Goal: Task Accomplishment & Management: Manage account settings

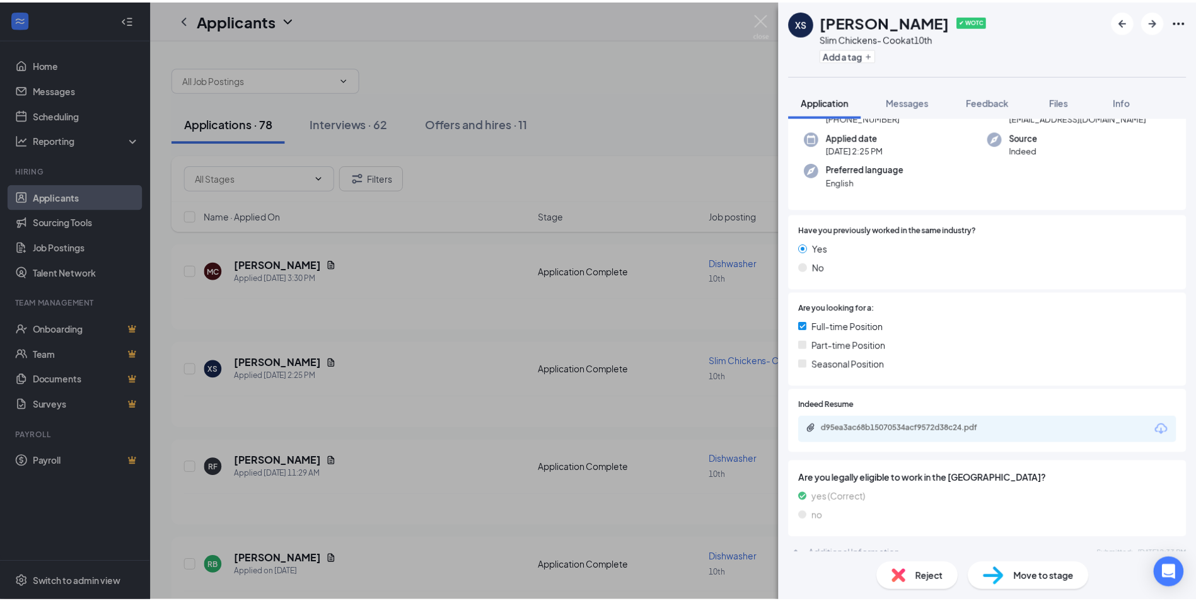
scroll to position [126, 0]
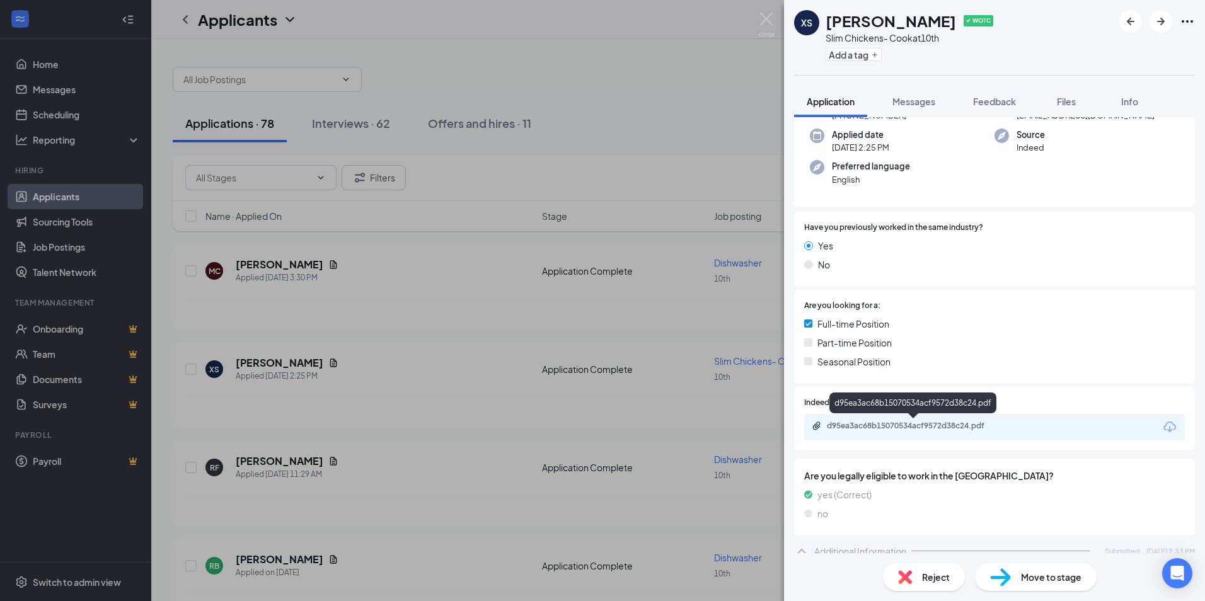
click at [914, 428] on div "d95ea3ac68b15070534acf9572d38c24.pdf" at bounding box center [915, 426] width 176 height 10
click at [340, 514] on div "XS [PERSON_NAME] ✔ WOTC Slim Chickens- Cook at 10th Add a tag Application Messa…" at bounding box center [602, 300] width 1205 height 601
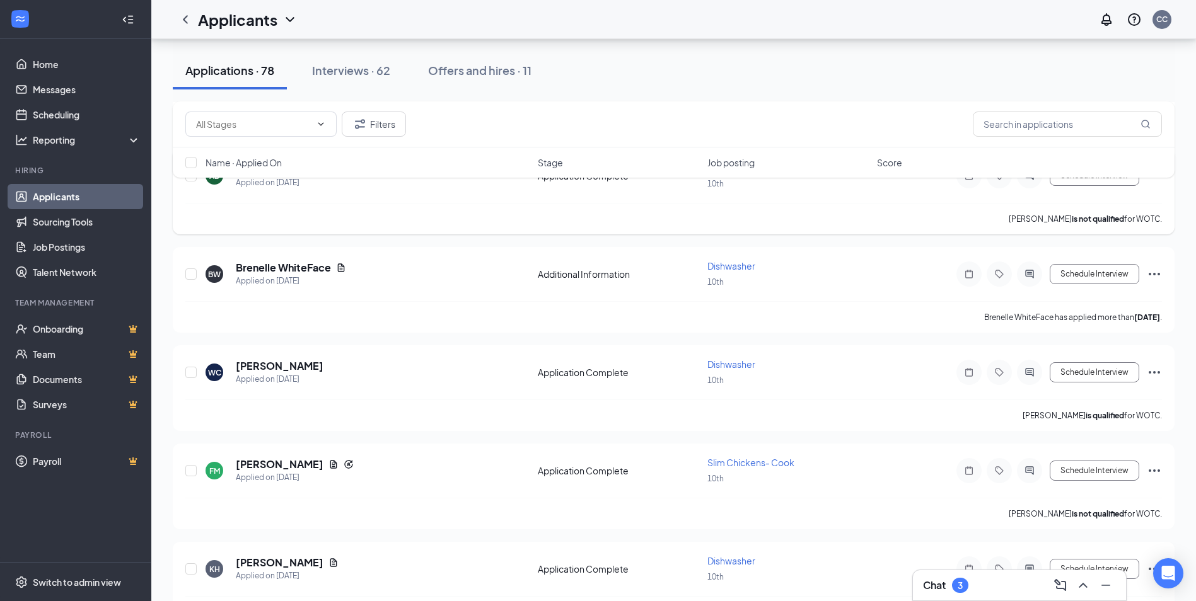
scroll to position [1387, 0]
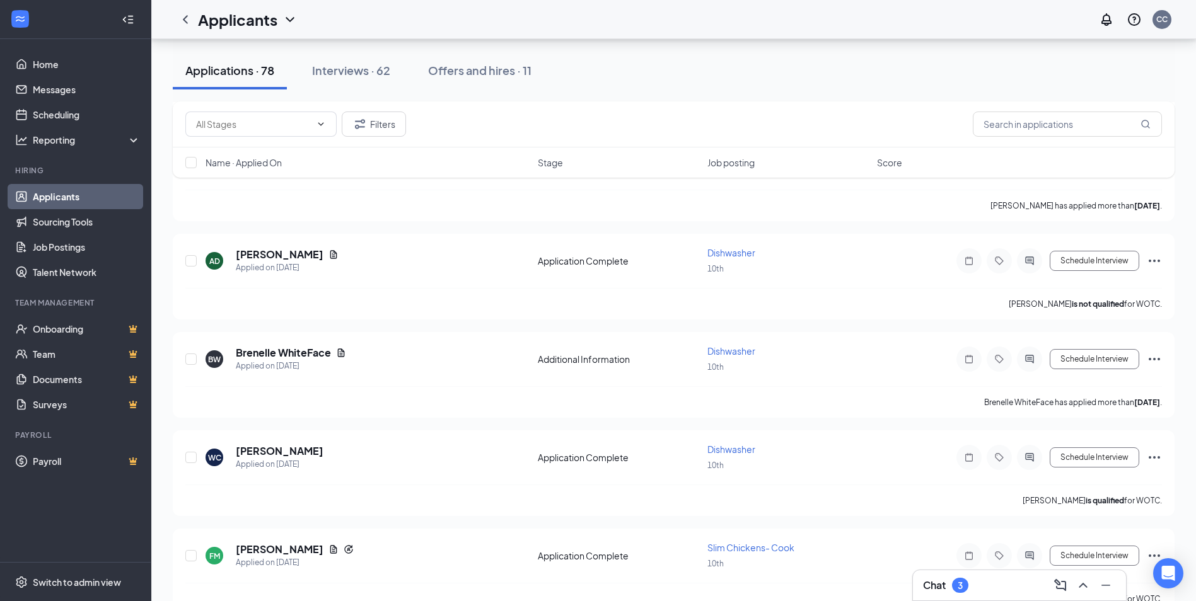
drag, startPoint x: 696, startPoint y: 267, endPoint x: -3, endPoint y: -45, distance: 764.9
drag, startPoint x: -3, startPoint y: -45, endPoint x: 947, endPoint y: 581, distance: 1137.3
click at [947, 581] on div "Chat 3" at bounding box center [945, 585] width 45 height 15
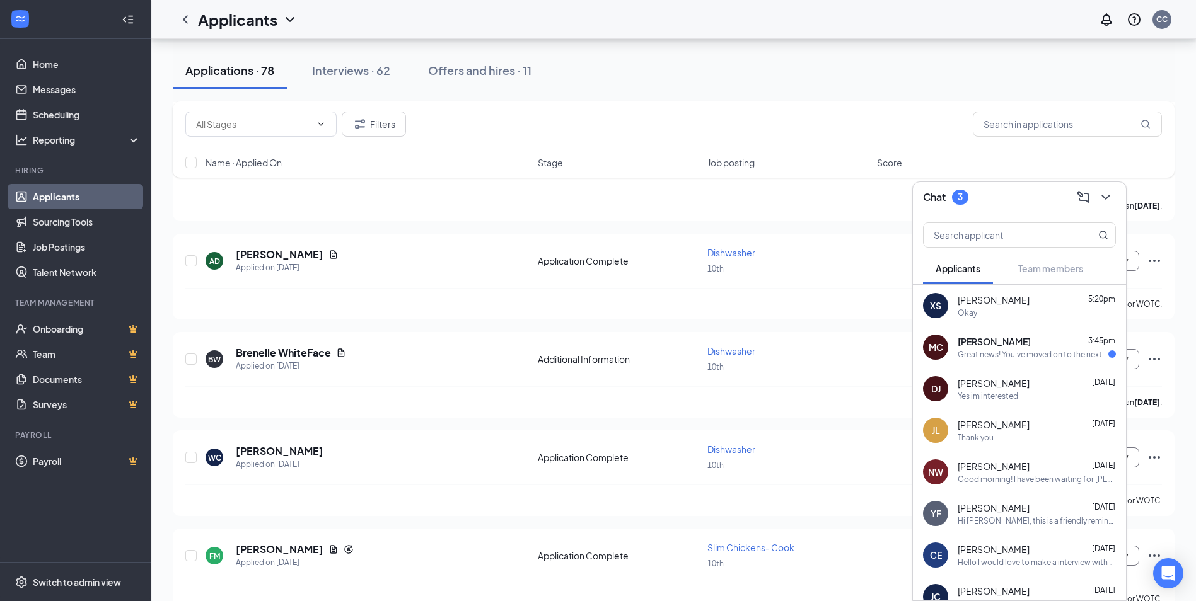
click at [1032, 310] on div "Okay" at bounding box center [1036, 313] width 158 height 11
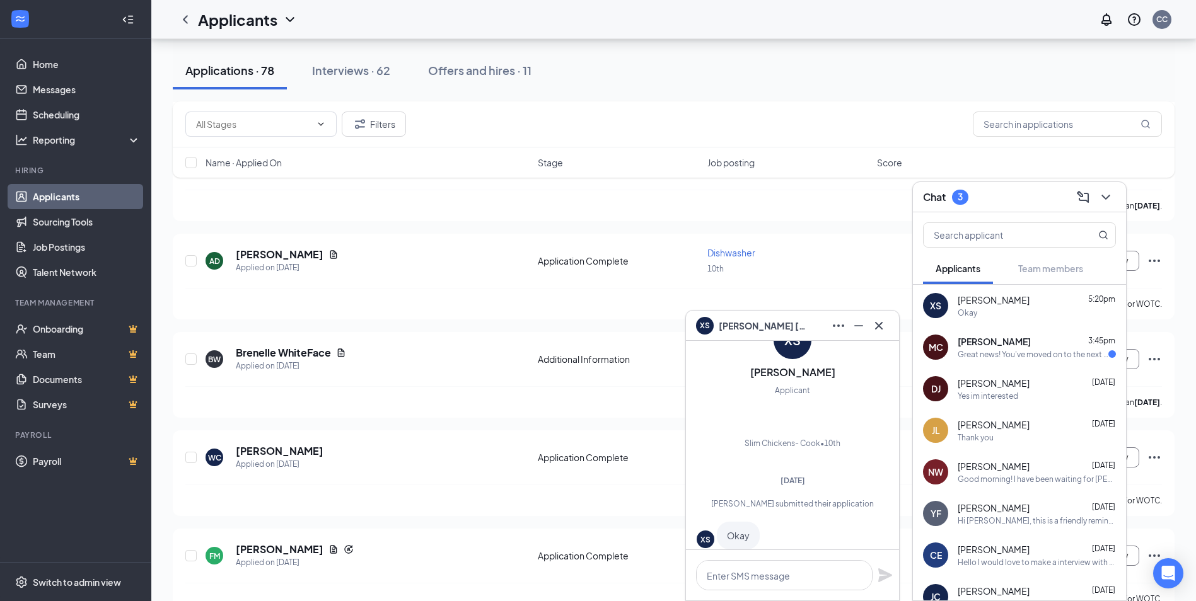
scroll to position [0, 0]
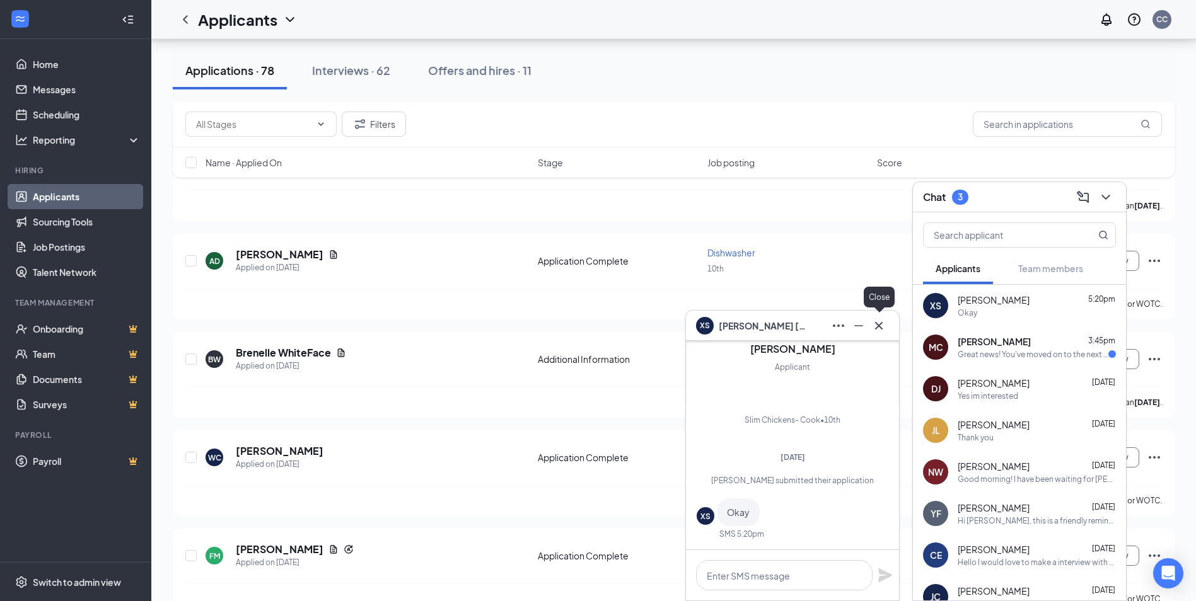
click at [879, 328] on icon "Cross" at bounding box center [878, 325] width 15 height 15
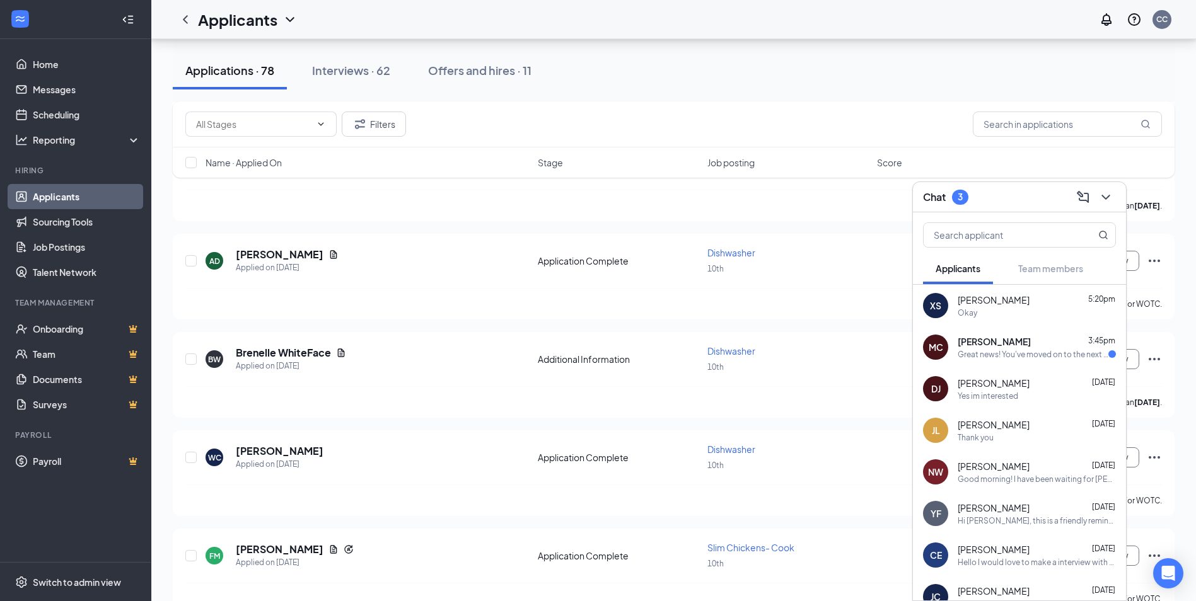
click at [1008, 362] on div "MC [PERSON_NAME] 3:45pm Great news! You've moved on to the next stage of the ap…" at bounding box center [1019, 347] width 213 height 42
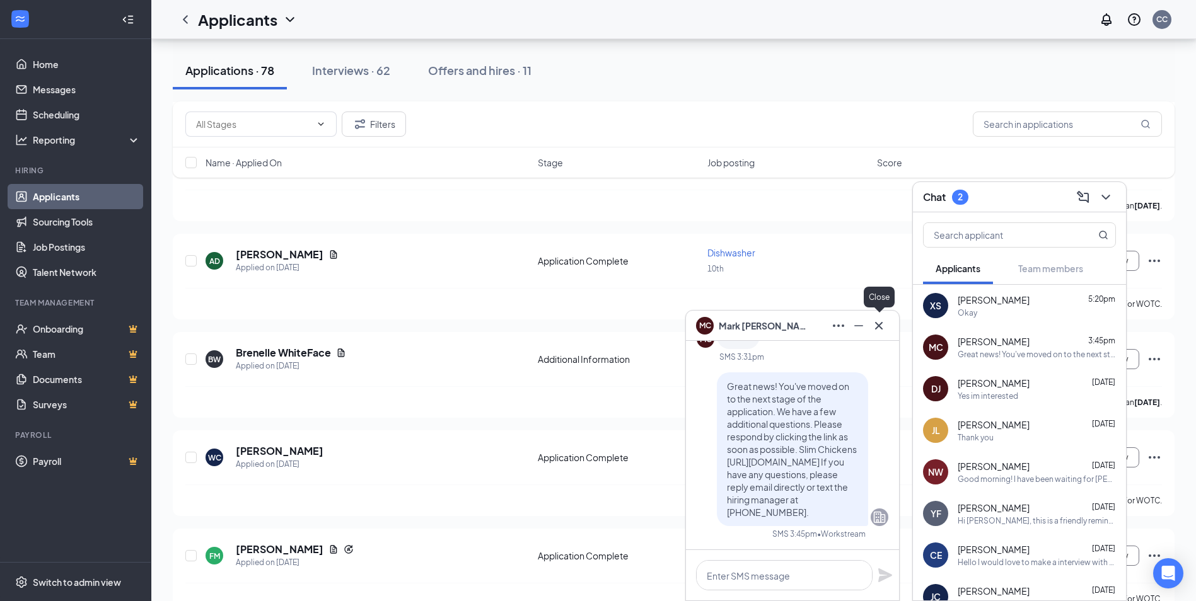
click at [880, 327] on icon "Cross" at bounding box center [879, 325] width 8 height 8
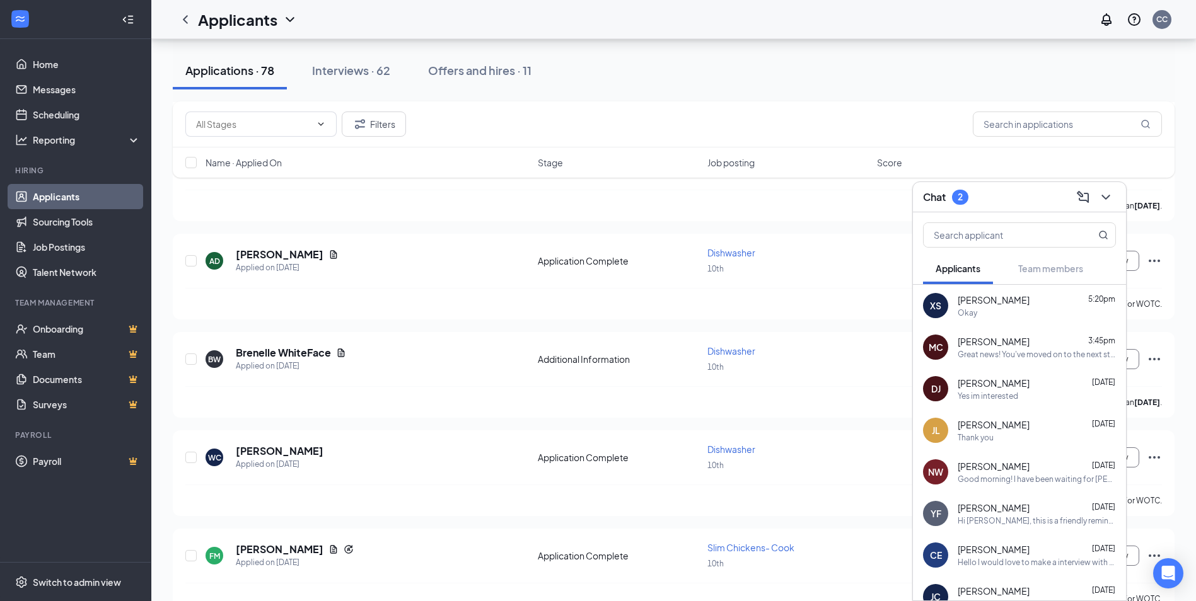
click at [979, 378] on span "[PERSON_NAME]" at bounding box center [993, 383] width 72 height 13
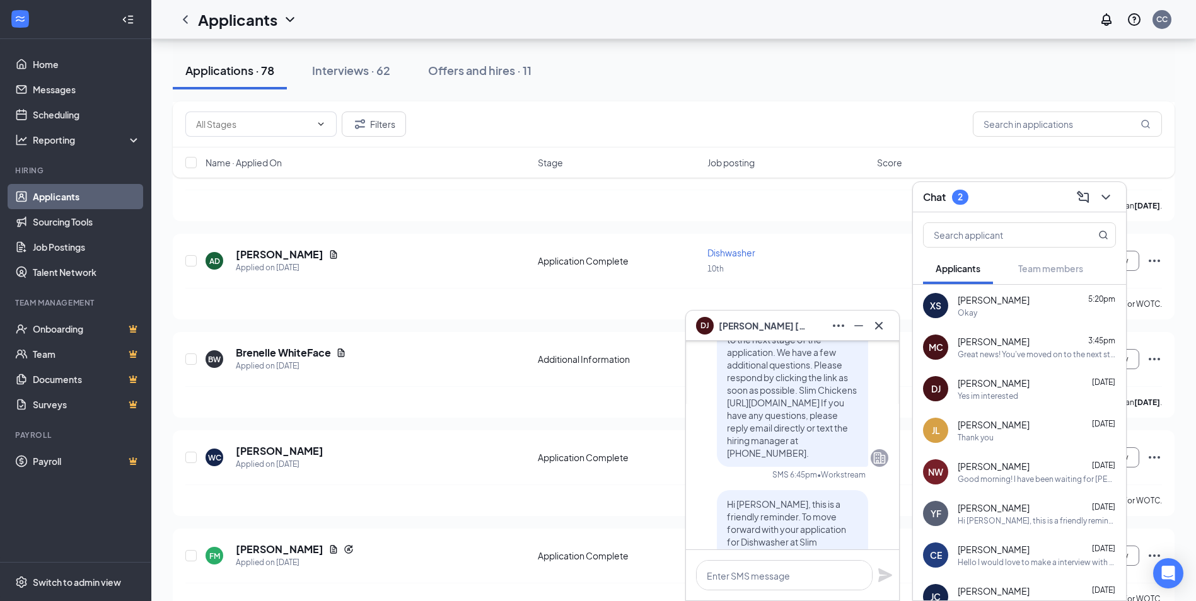
scroll to position [-189, 0]
click at [877, 323] on icon "Cross" at bounding box center [878, 325] width 15 height 15
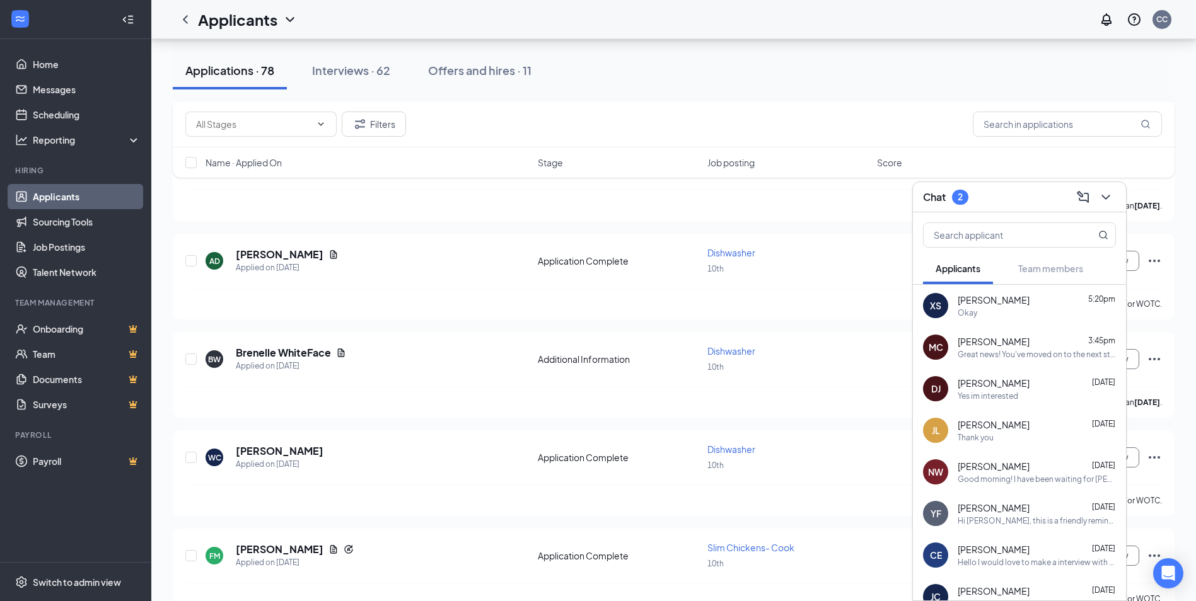
click at [1032, 436] on div "Thank you" at bounding box center [1036, 437] width 158 height 11
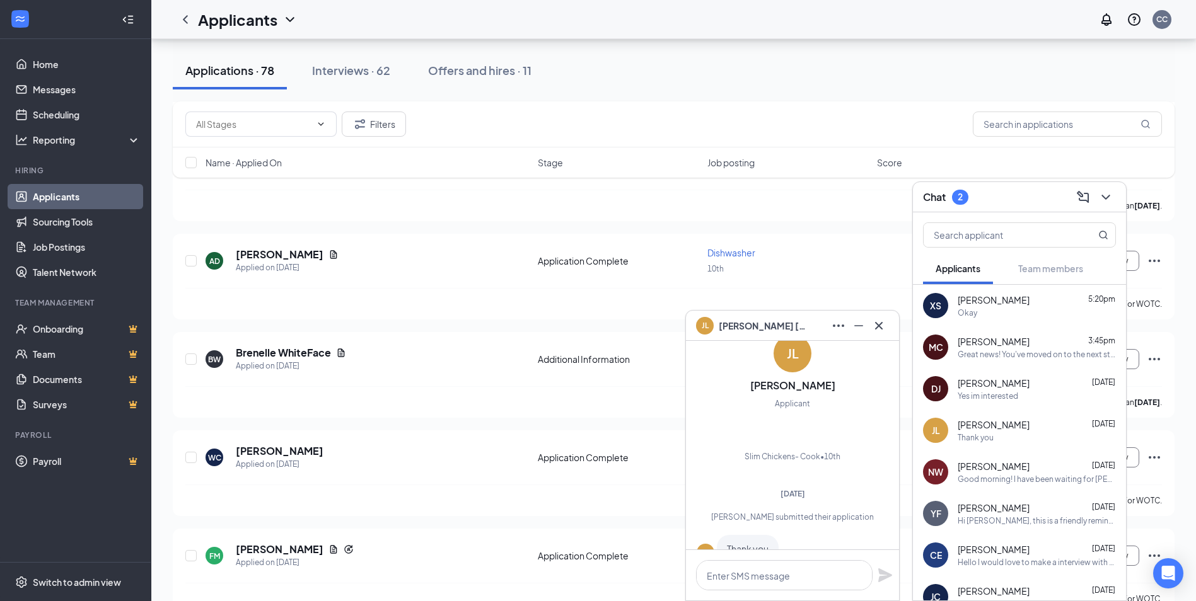
scroll to position [-54, 0]
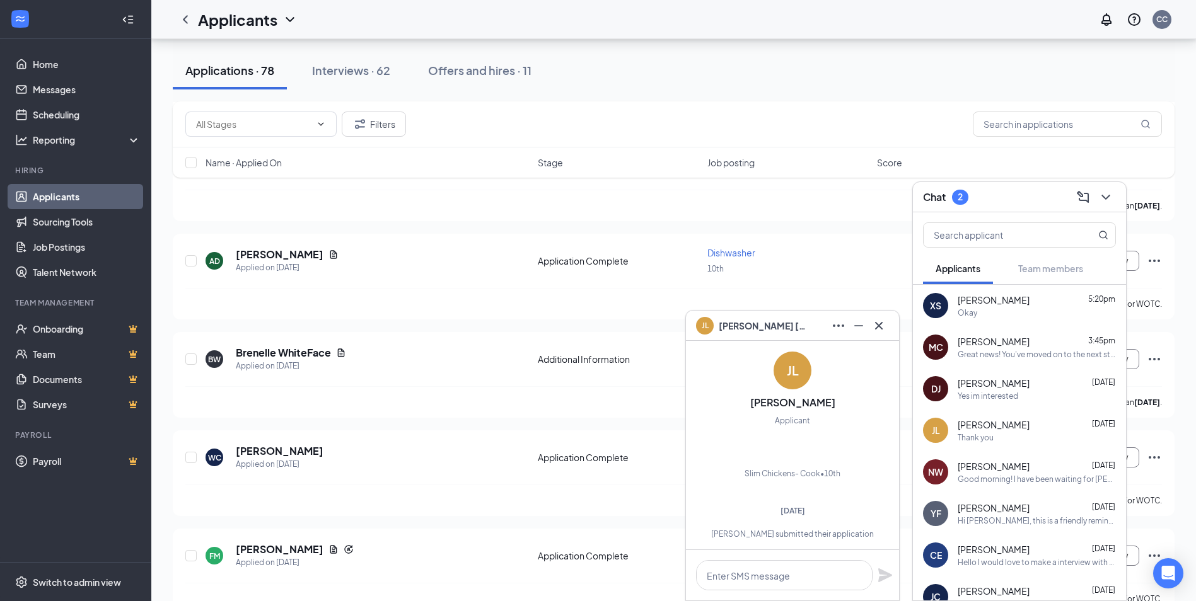
click at [894, 326] on div "[PERSON_NAME]" at bounding box center [792, 326] width 213 height 30
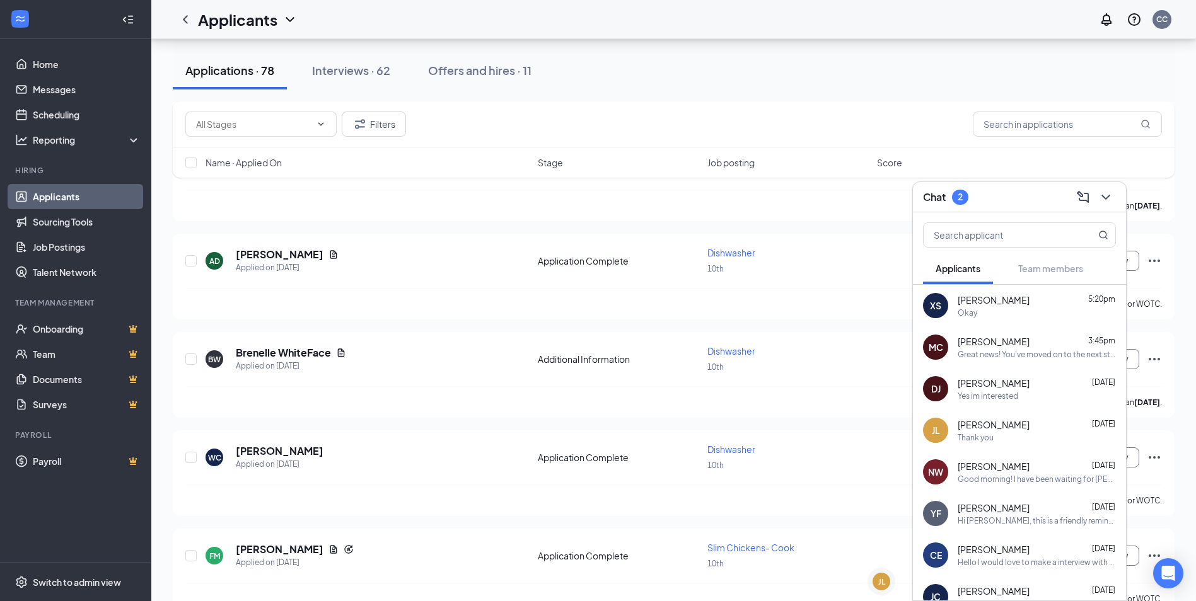
scroll to position [0, 0]
click at [1039, 483] on div "Good morning! I have been waiting for [PERSON_NAME] to contact me but i hadn't …" at bounding box center [1036, 479] width 158 height 11
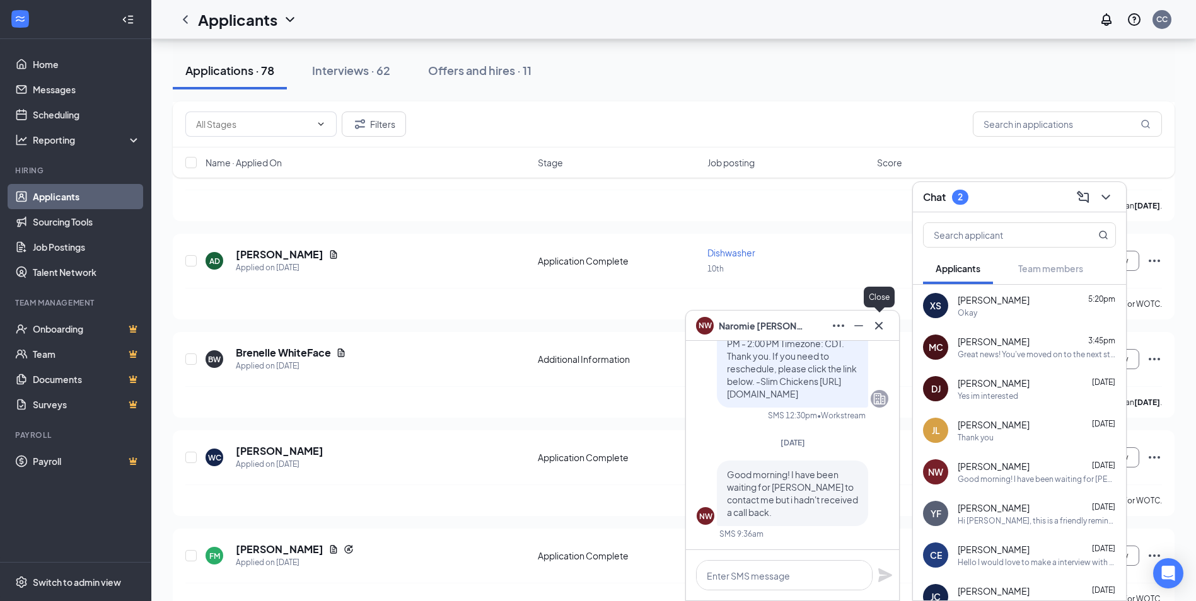
click at [877, 326] on icon "Cross" at bounding box center [878, 325] width 15 height 15
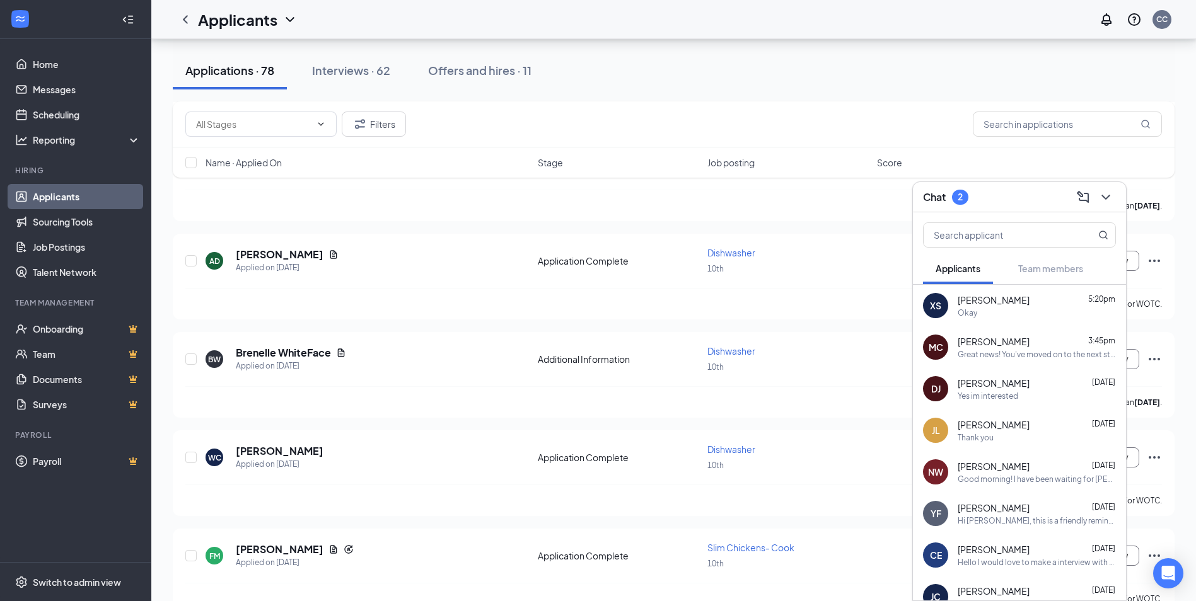
click at [1030, 561] on div "Hello I would love to make a interview with you guys" at bounding box center [1036, 562] width 158 height 11
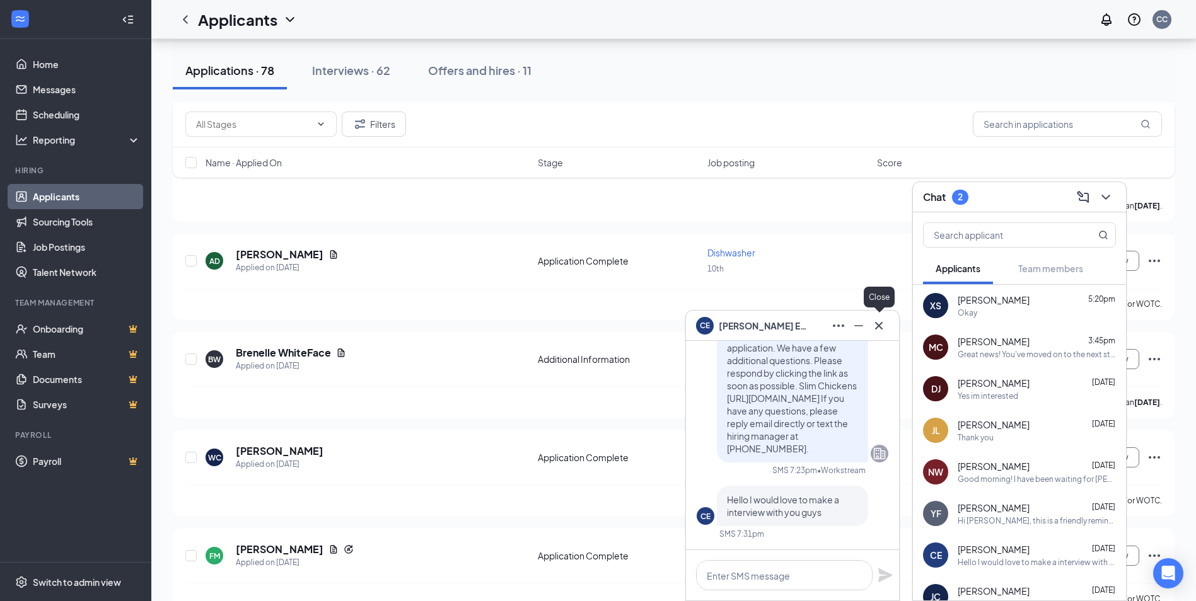
click at [880, 325] on icon "Cross" at bounding box center [878, 325] width 15 height 15
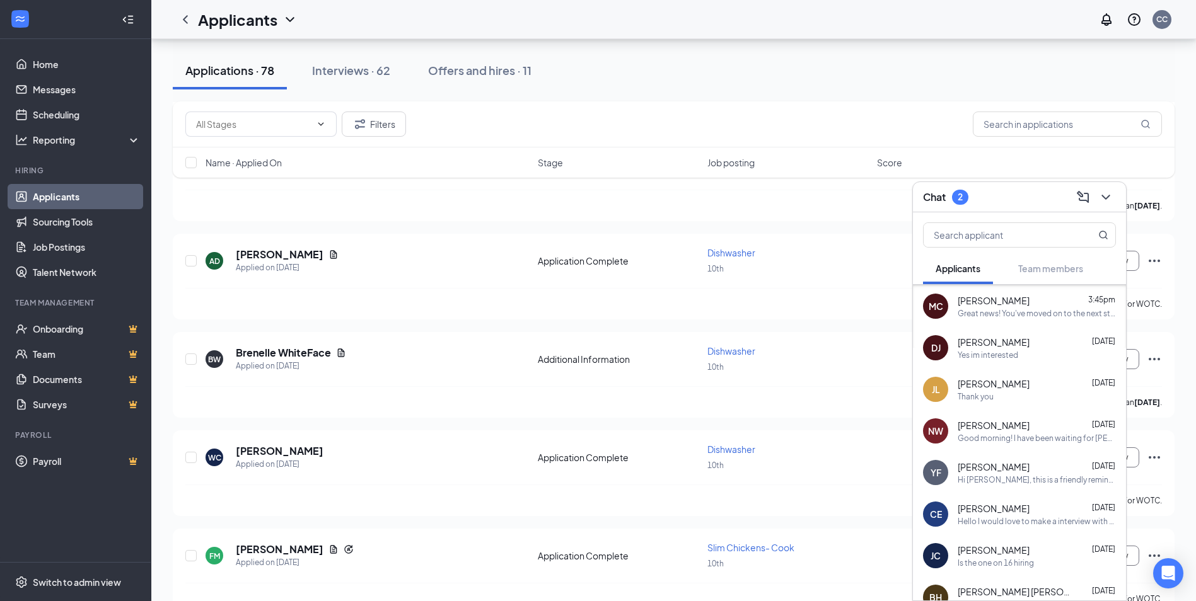
scroll to position [63, 0]
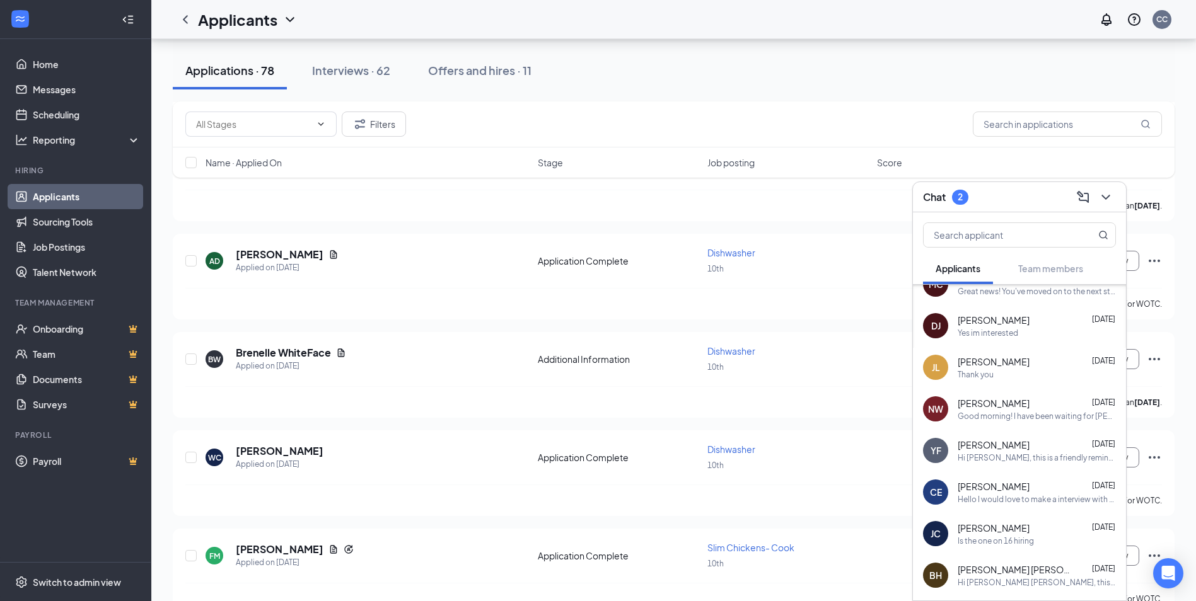
click at [1034, 546] on div "Is the one on 16 hiring" at bounding box center [1036, 541] width 158 height 11
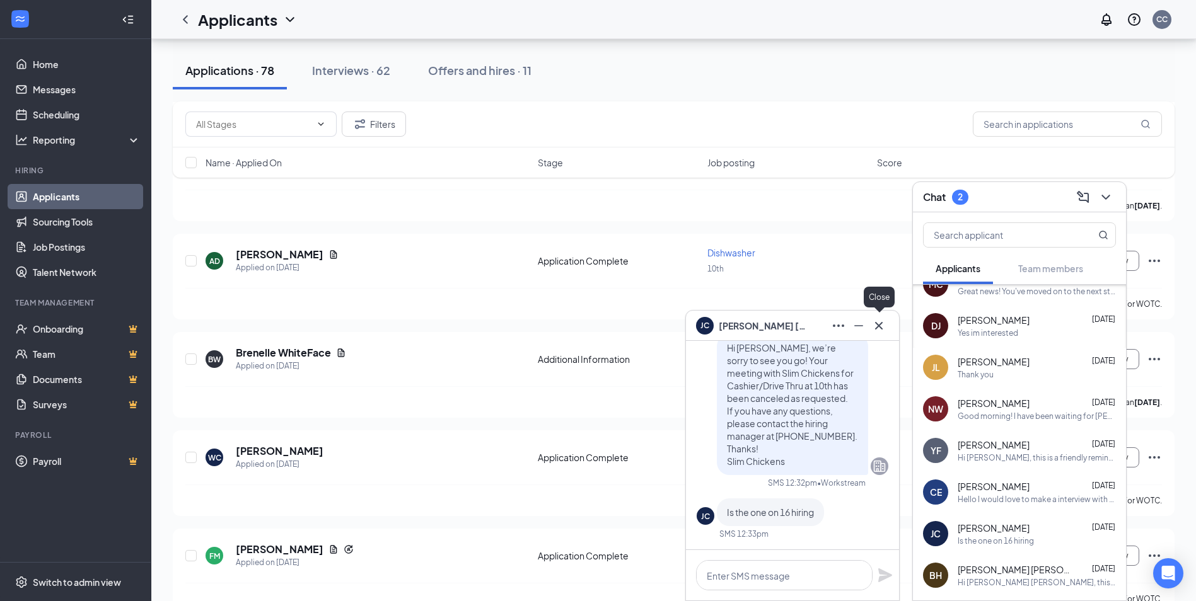
click at [875, 325] on icon "Cross" at bounding box center [878, 325] width 15 height 15
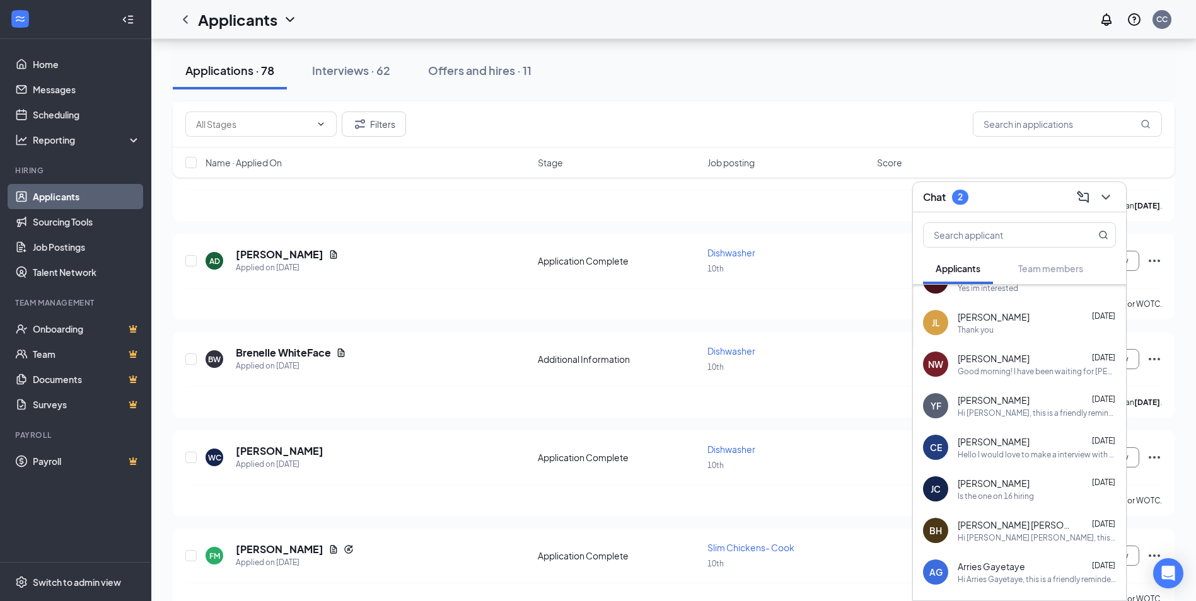
scroll to position [126, 0]
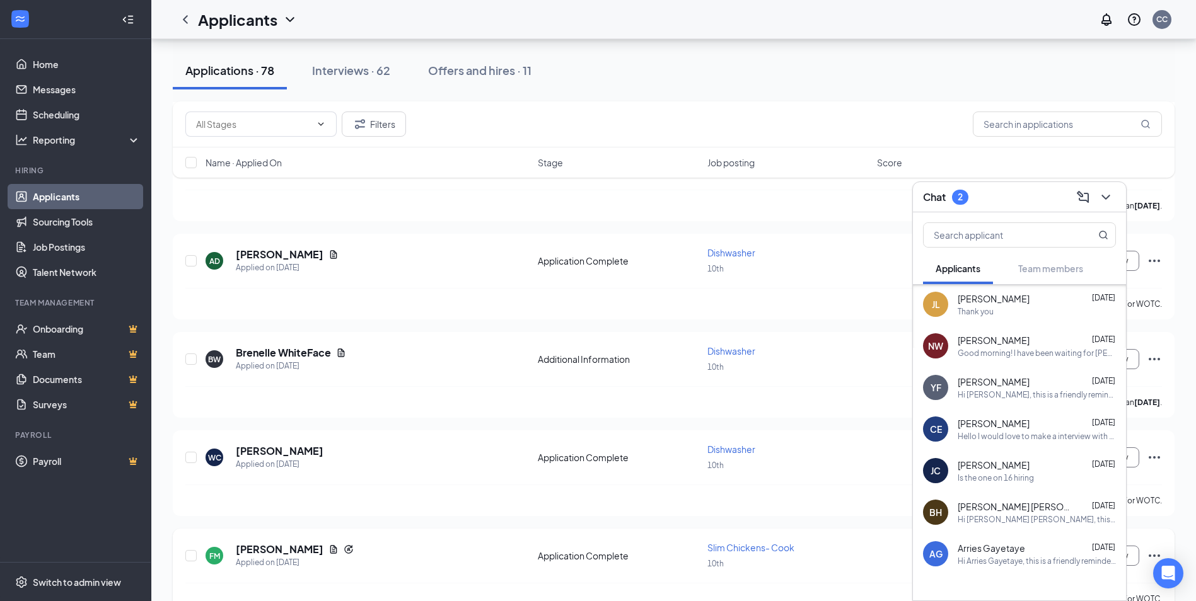
click at [756, 542] on span "Slim Chickens- Cook" at bounding box center [750, 547] width 87 height 11
